Goal: Information Seeking & Learning: Compare options

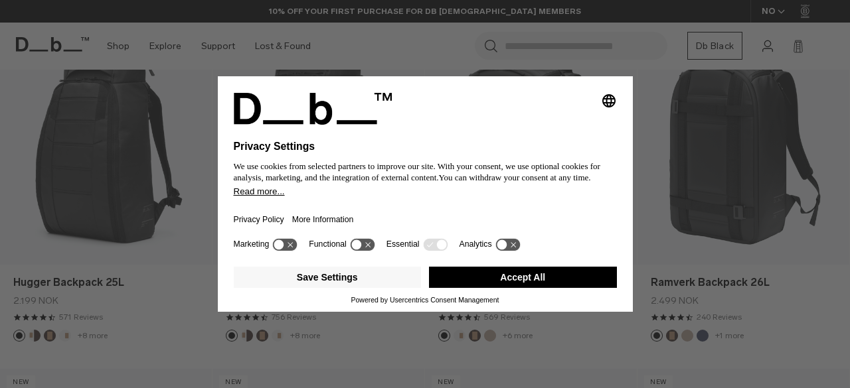
click at [528, 272] on button "Accept All" at bounding box center [523, 277] width 188 height 21
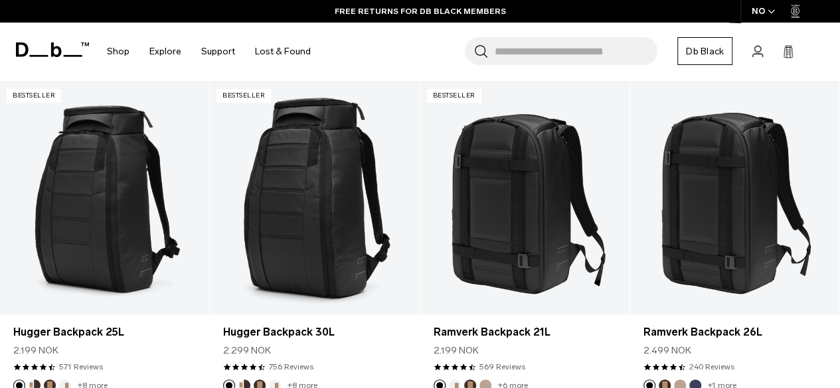
scroll to position [246, 0]
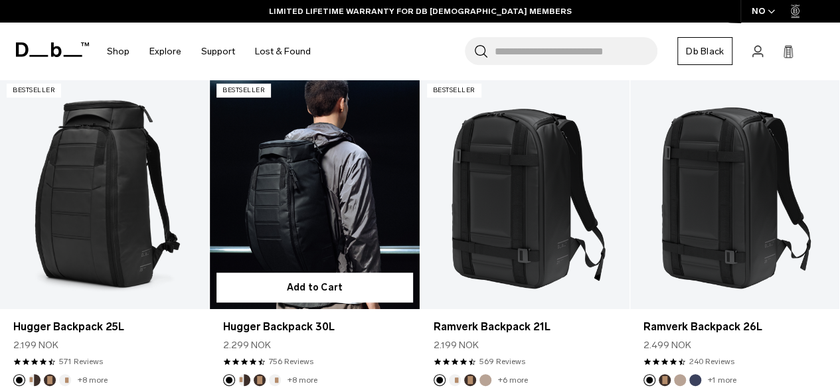
click at [288, 266] on form "Add to Cart" at bounding box center [314, 287] width 209 height 43
click at [300, 199] on link "Hugger Backpack 30L" at bounding box center [314, 193] width 209 height 232
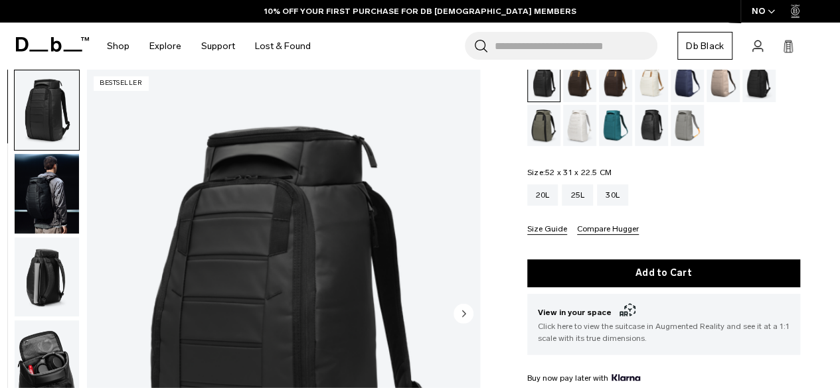
click at [36, 297] on img "button" at bounding box center [47, 278] width 64 height 80
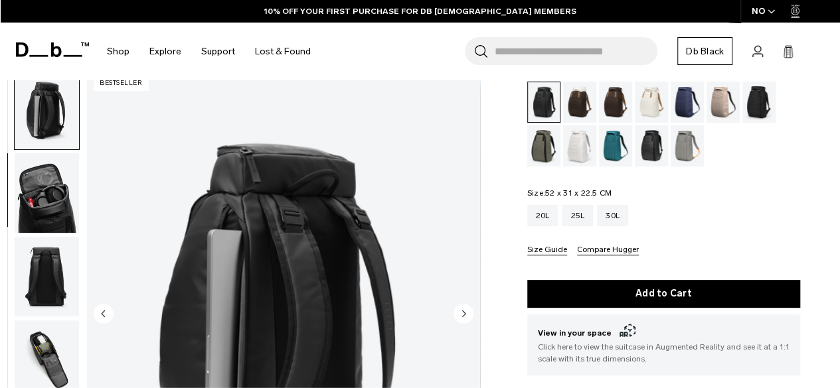
scroll to position [75, 0]
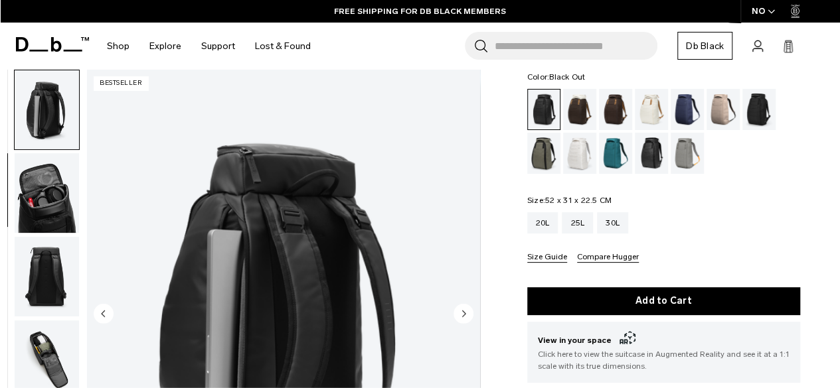
click at [54, 261] on img "button" at bounding box center [47, 277] width 64 height 80
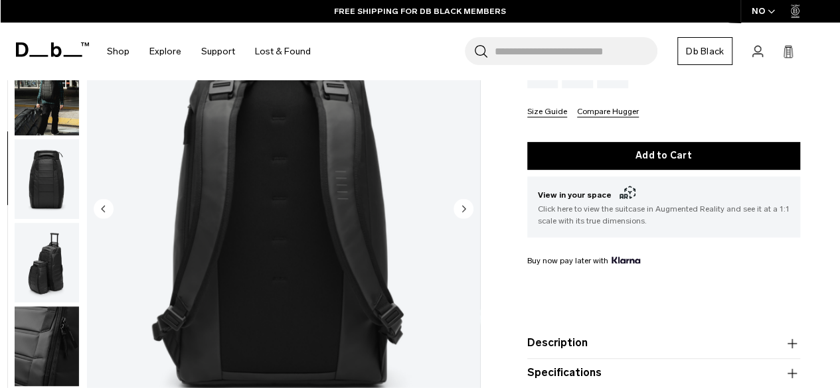
scroll to position [222, 0]
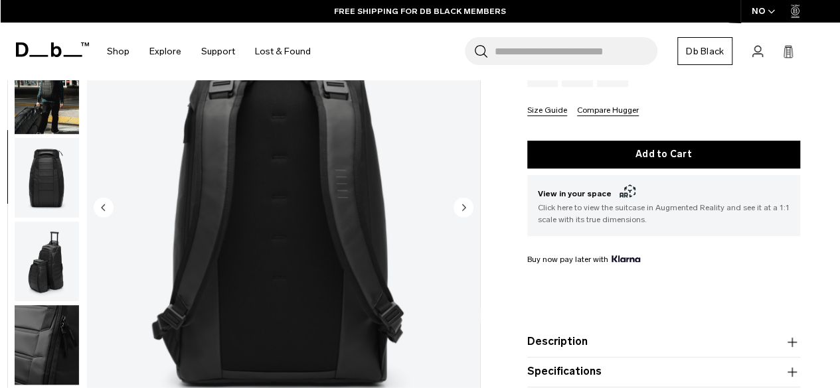
click at [458, 210] on circle "Next slide" at bounding box center [464, 207] width 20 height 20
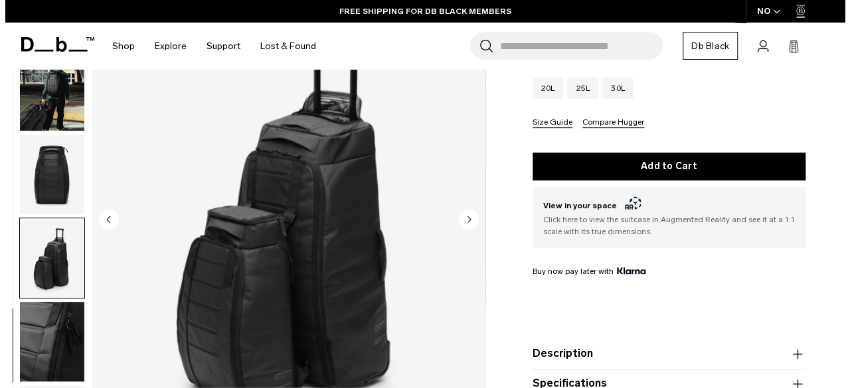
scroll to position [208, 0]
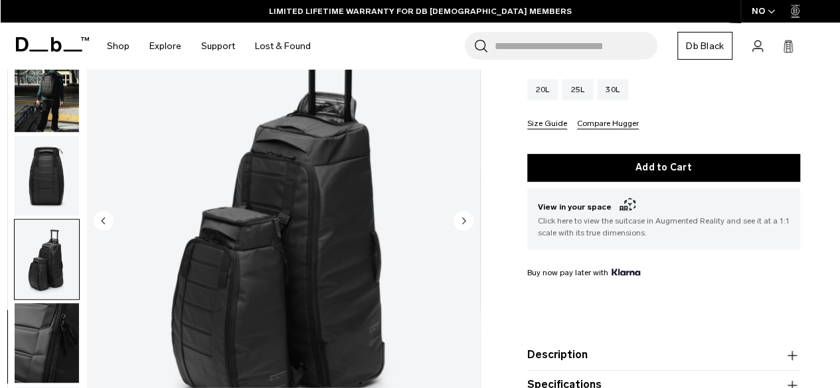
click at [458, 226] on circle "Next slide" at bounding box center [464, 220] width 20 height 20
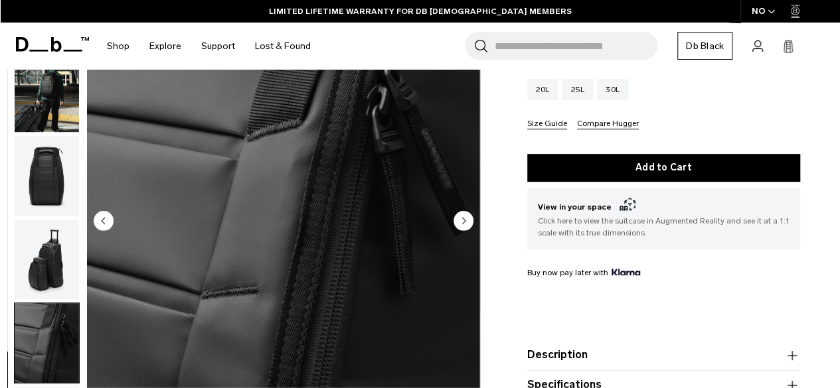
click at [458, 226] on circle "Next slide" at bounding box center [464, 220] width 20 height 20
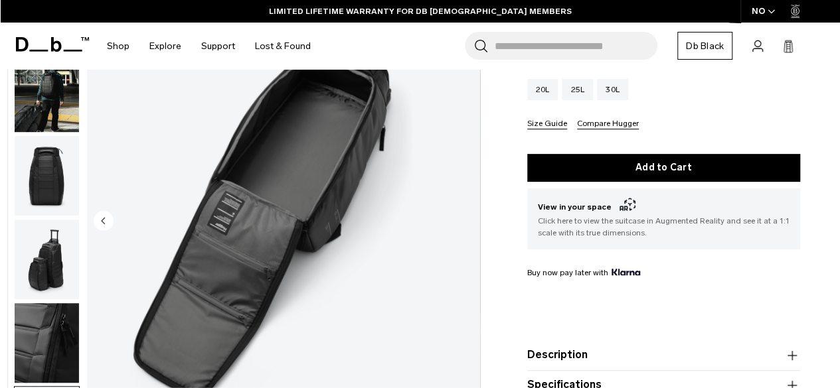
click at [458, 226] on img "11 / 11" at bounding box center [283, 221] width 393 height 491
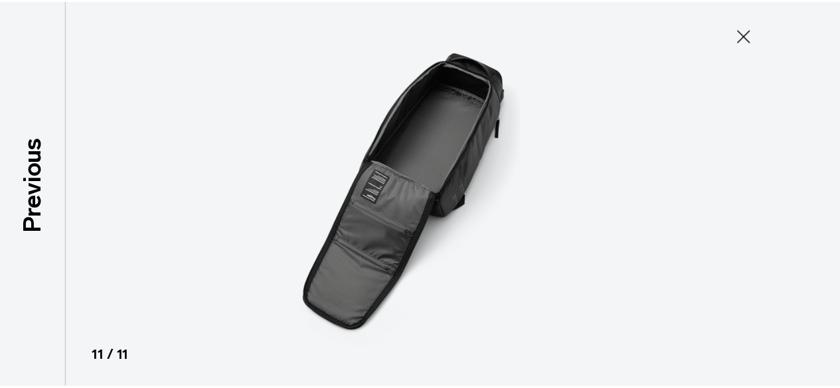
scroll to position [420, 0]
click at [750, 39] on icon at bounding box center [752, 35] width 21 height 21
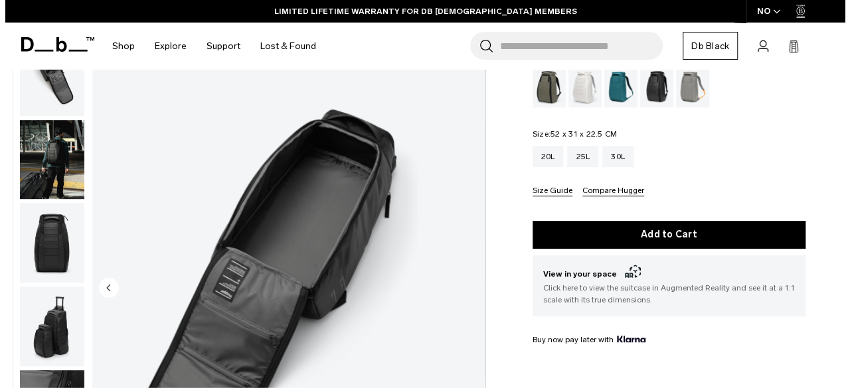
scroll to position [140, 0]
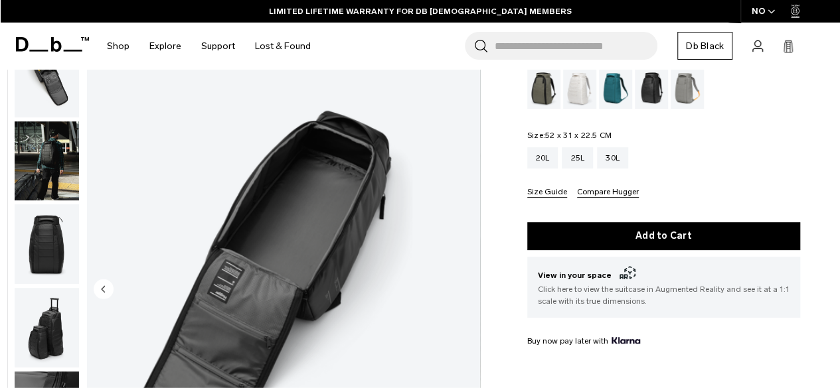
click at [600, 190] on button "Compare Hugger" at bounding box center [608, 193] width 62 height 10
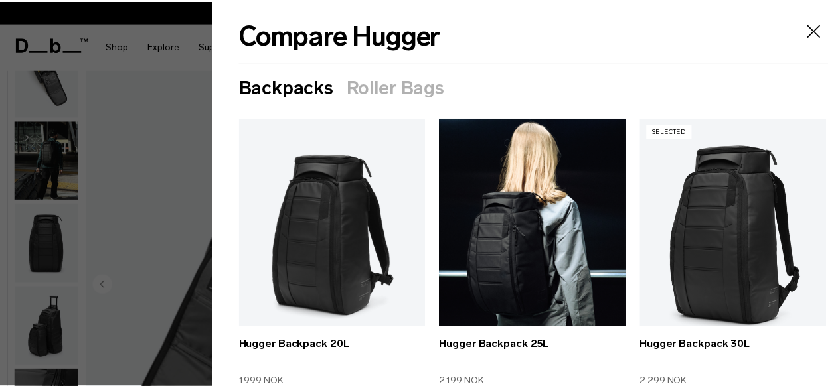
scroll to position [3, 0]
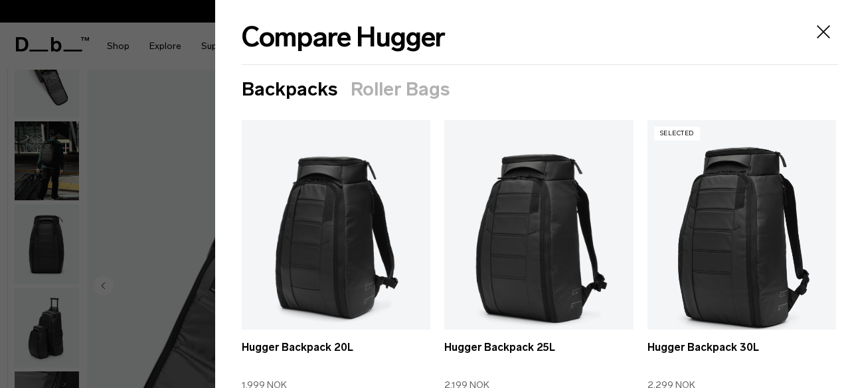
click at [813, 27] on icon "Close" at bounding box center [823, 31] width 21 height 21
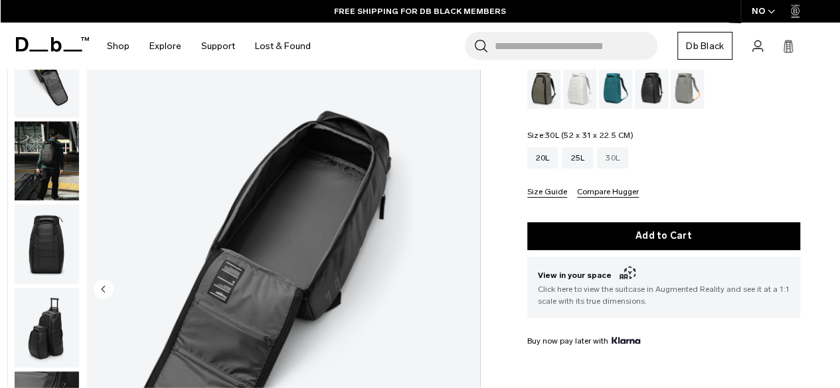
scroll to position [0, 0]
